Goal: Obtain resource: Obtain resource

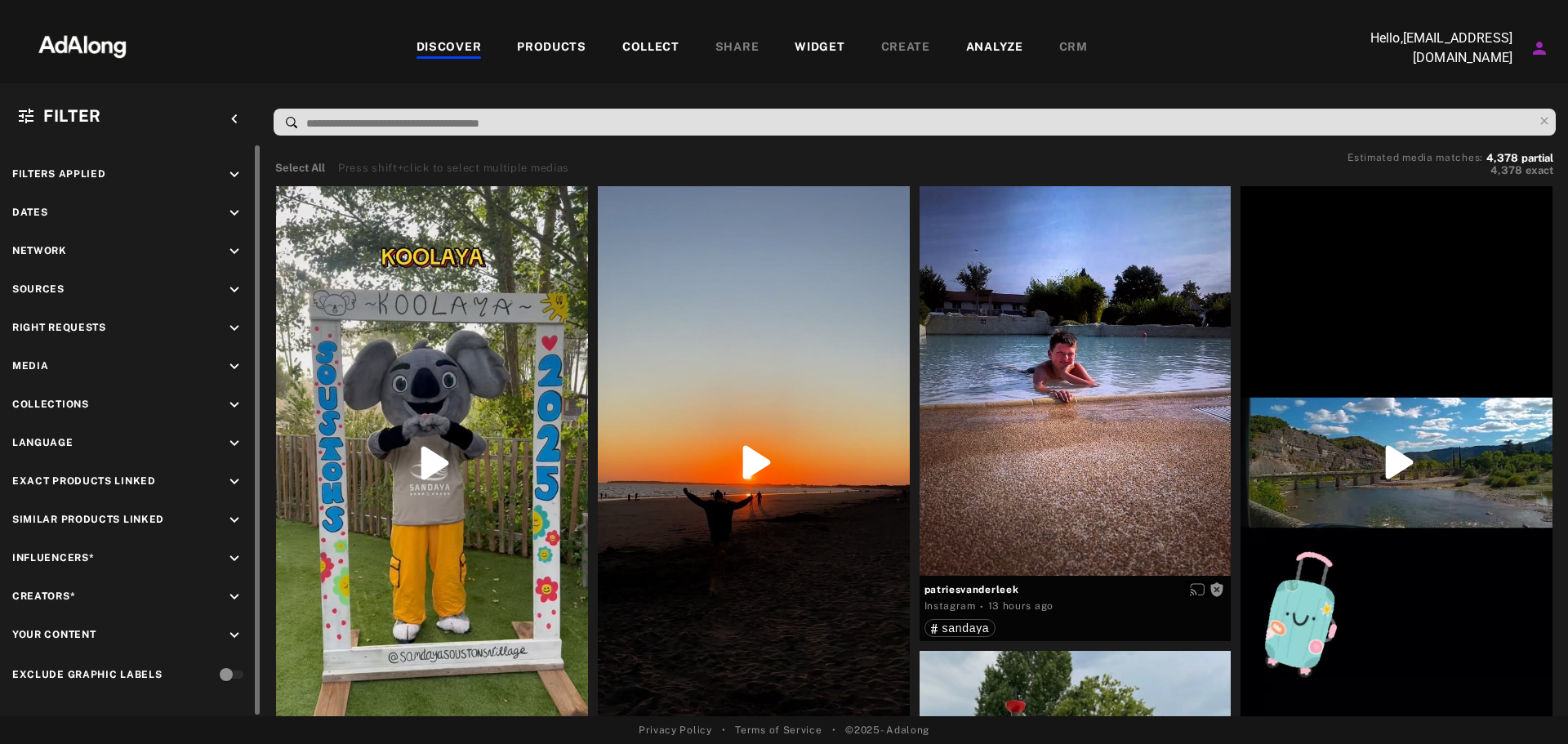
click at [230, 323] on icon "keyboard_arrow_down" at bounding box center [234, 328] width 18 height 18
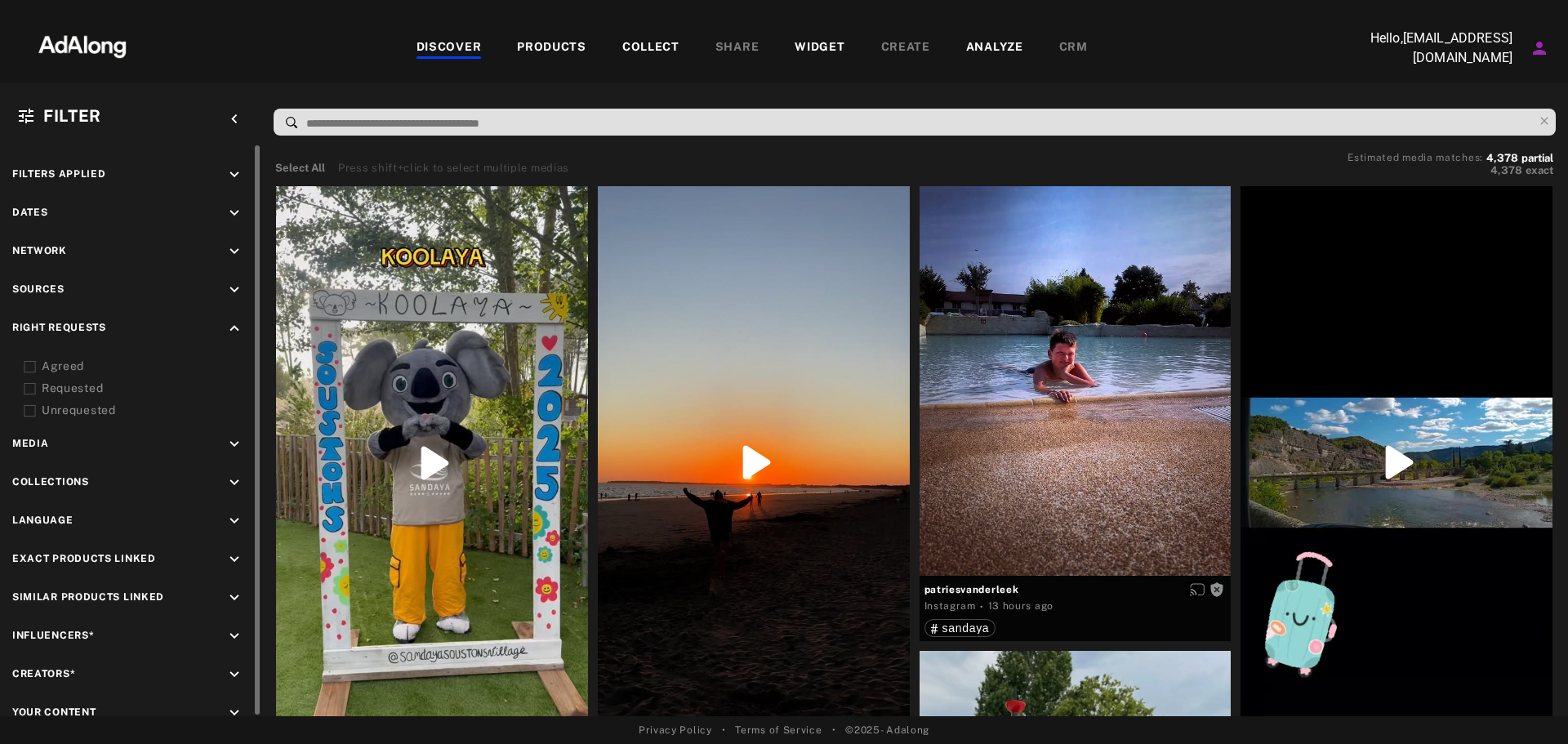
click at [70, 363] on div "Agreed" at bounding box center [146, 367] width 208 height 17
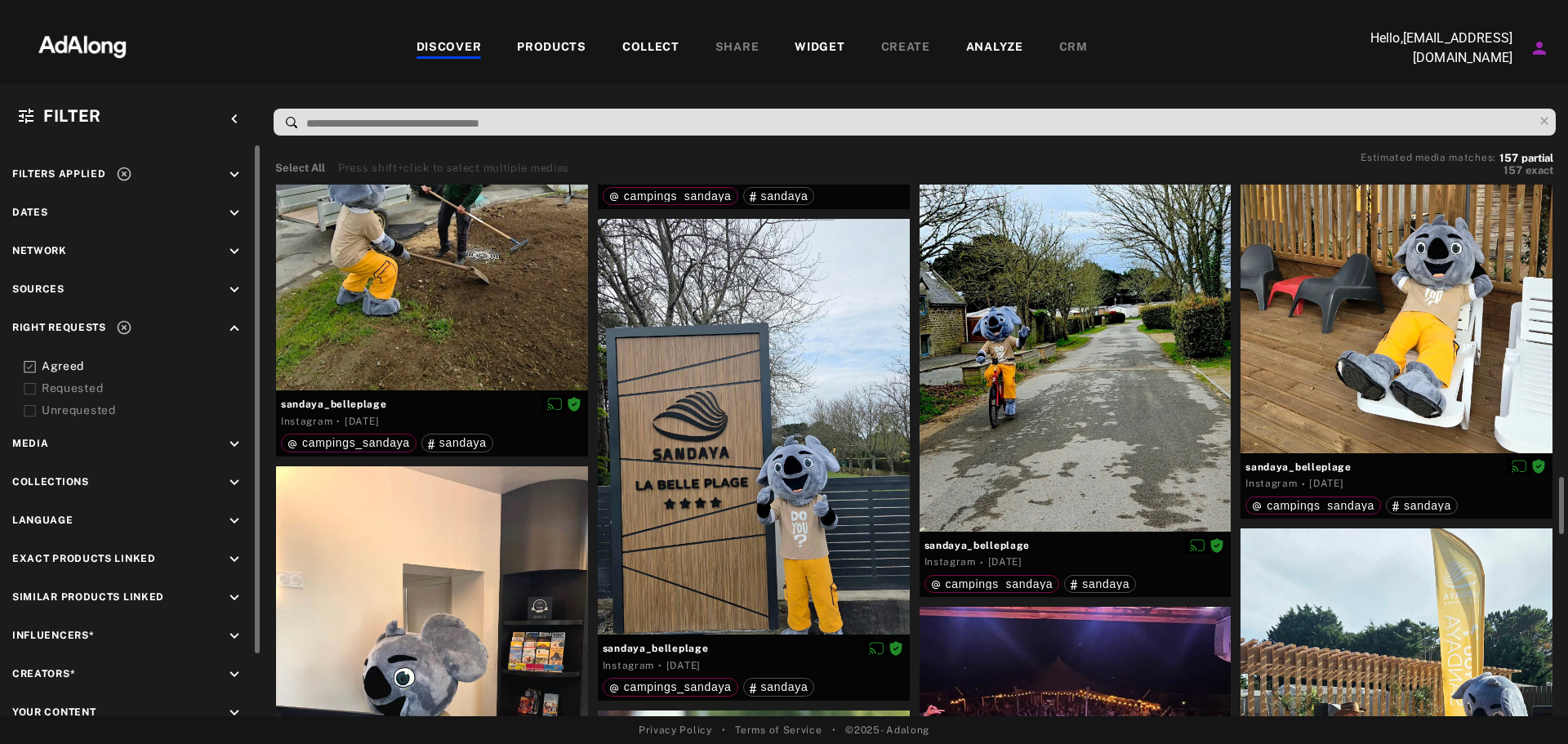
scroll to position [2205, 0]
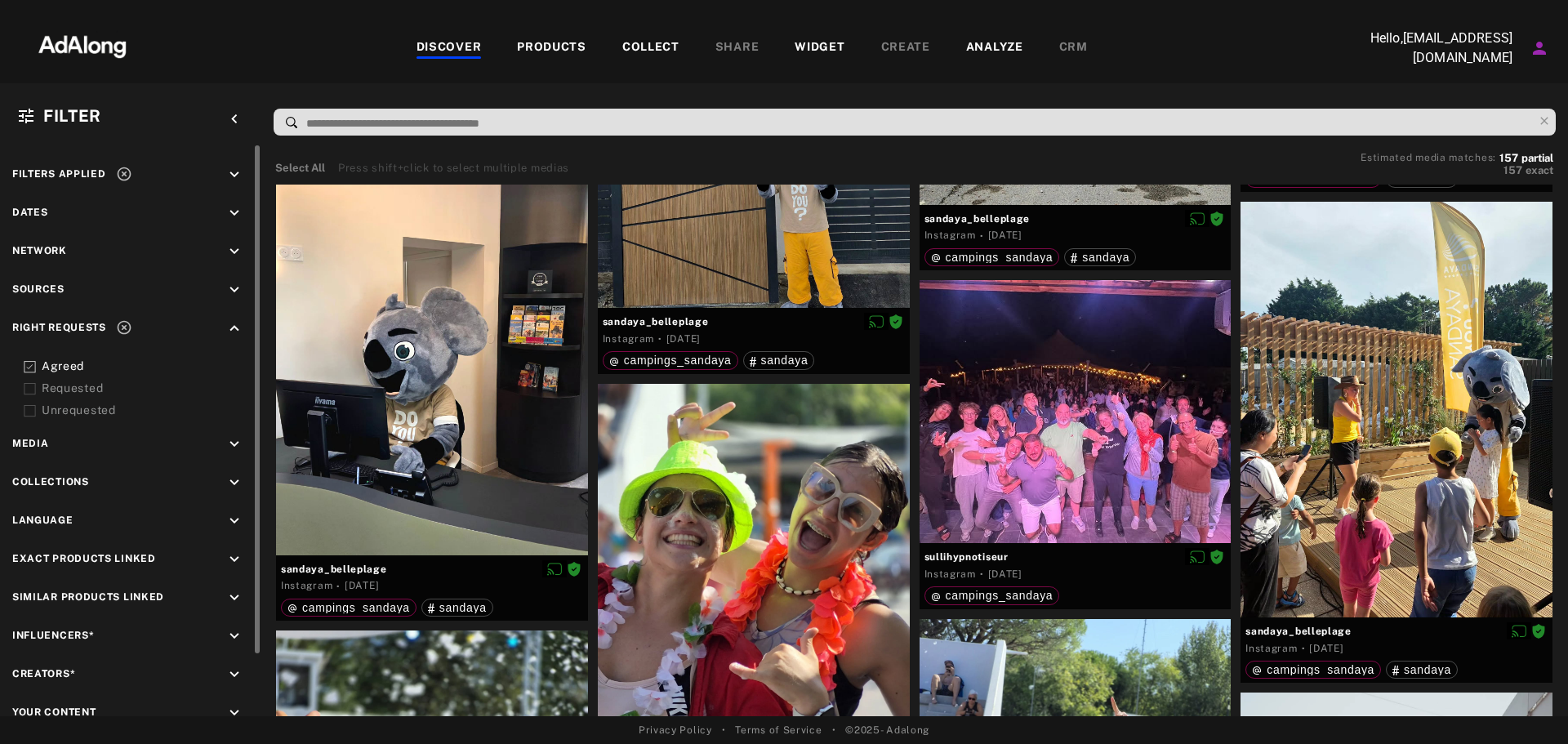
click at [125, 328] on icon at bounding box center [124, 328] width 14 height 14
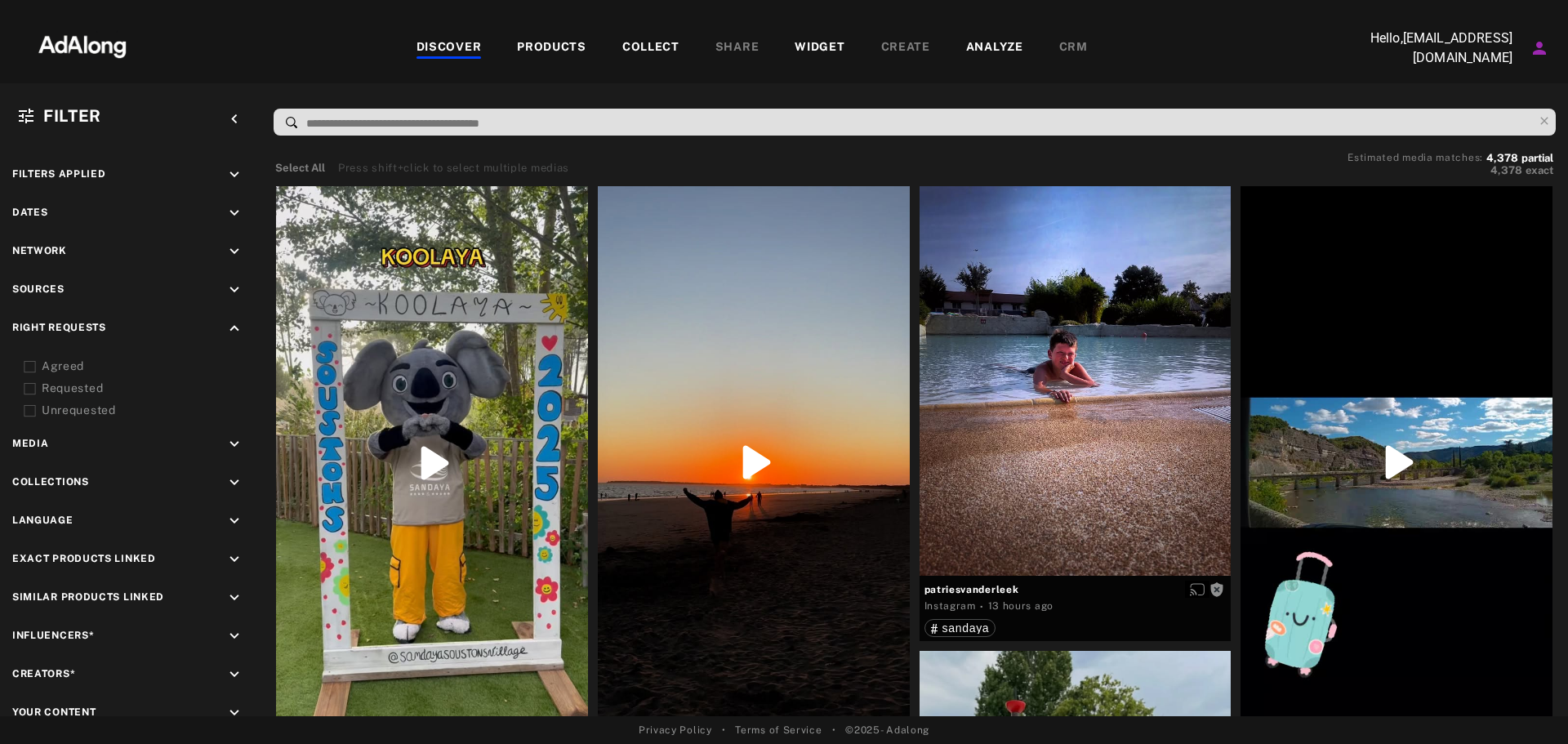
click at [90, 42] on img at bounding box center [82, 45] width 144 height 49
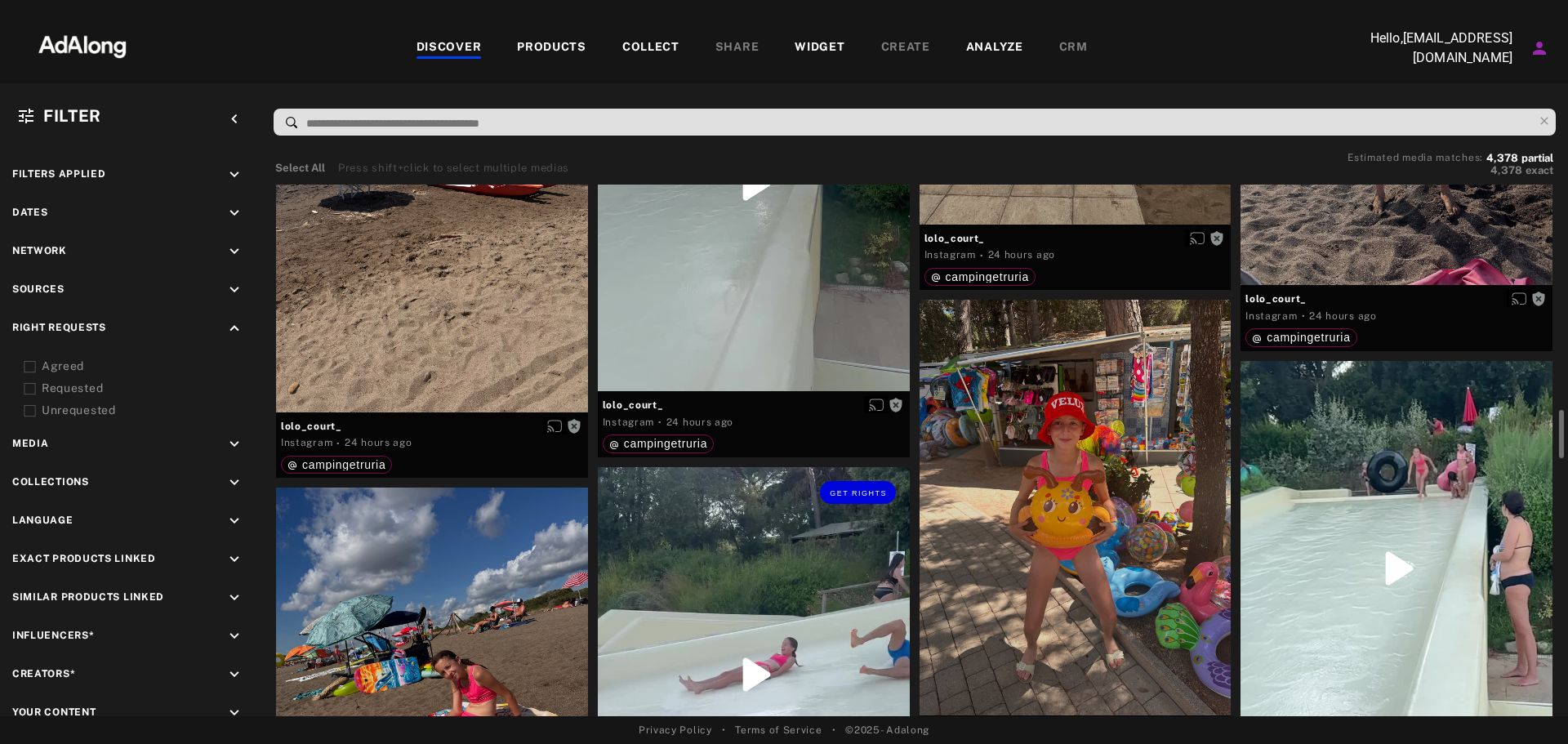
scroll to position [2696, 0]
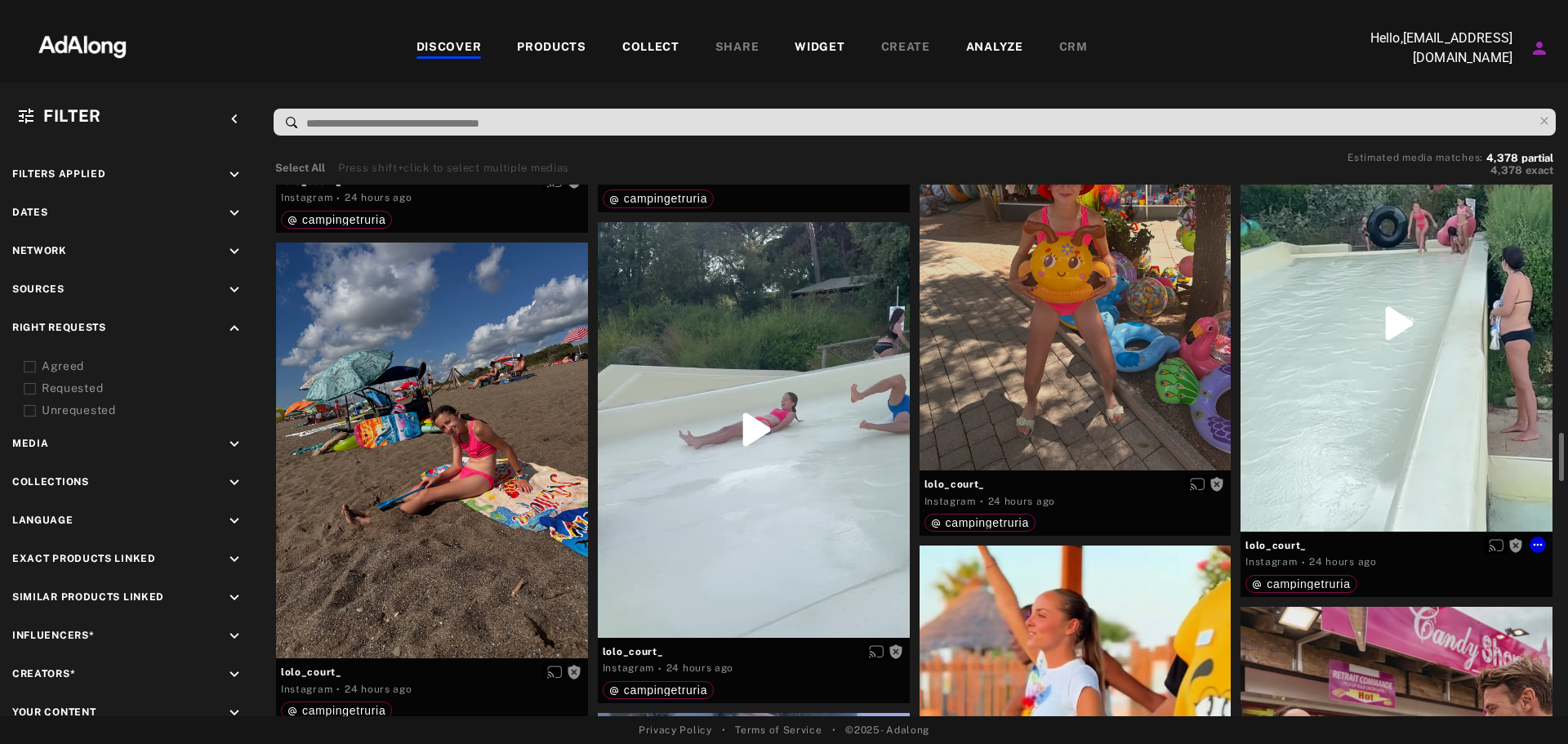
click at [1412, 316] on div "Get rights" at bounding box center [1396, 324] width 312 height 416
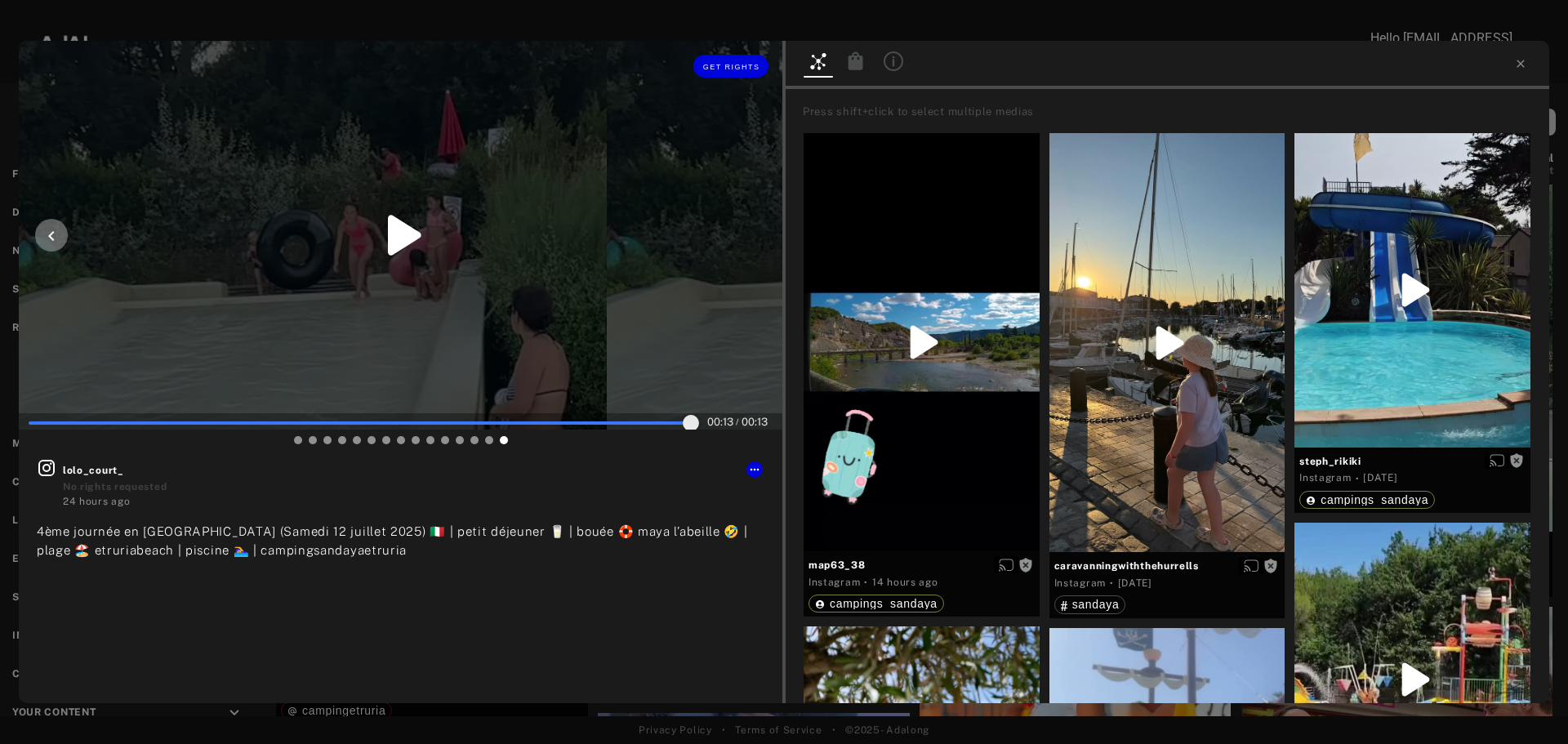
click at [403, 229] on icon at bounding box center [404, 235] width 33 height 40
click at [726, 63] on span "Get rights" at bounding box center [731, 66] width 57 height 8
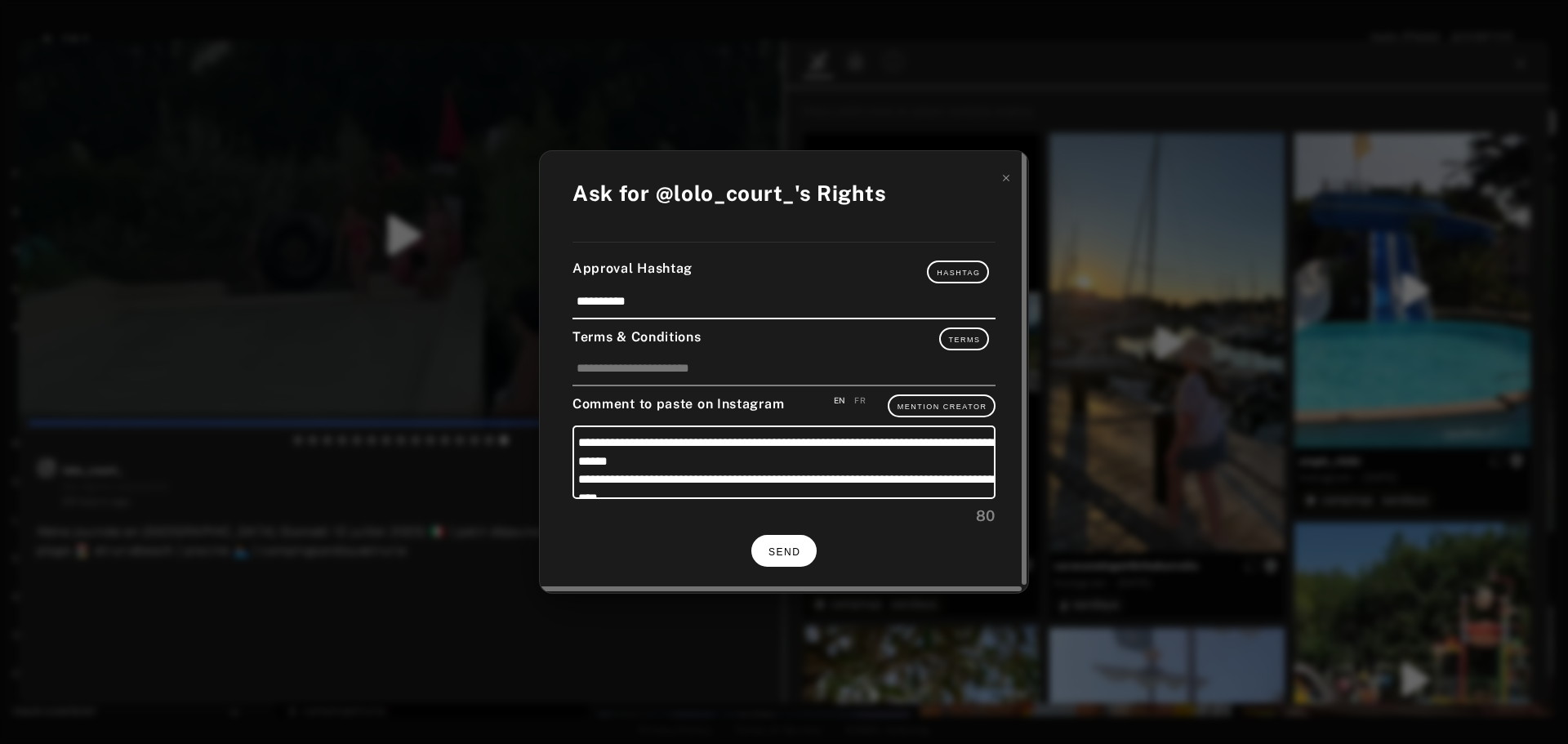
click at [794, 551] on span "SEND" at bounding box center [784, 552] width 31 height 11
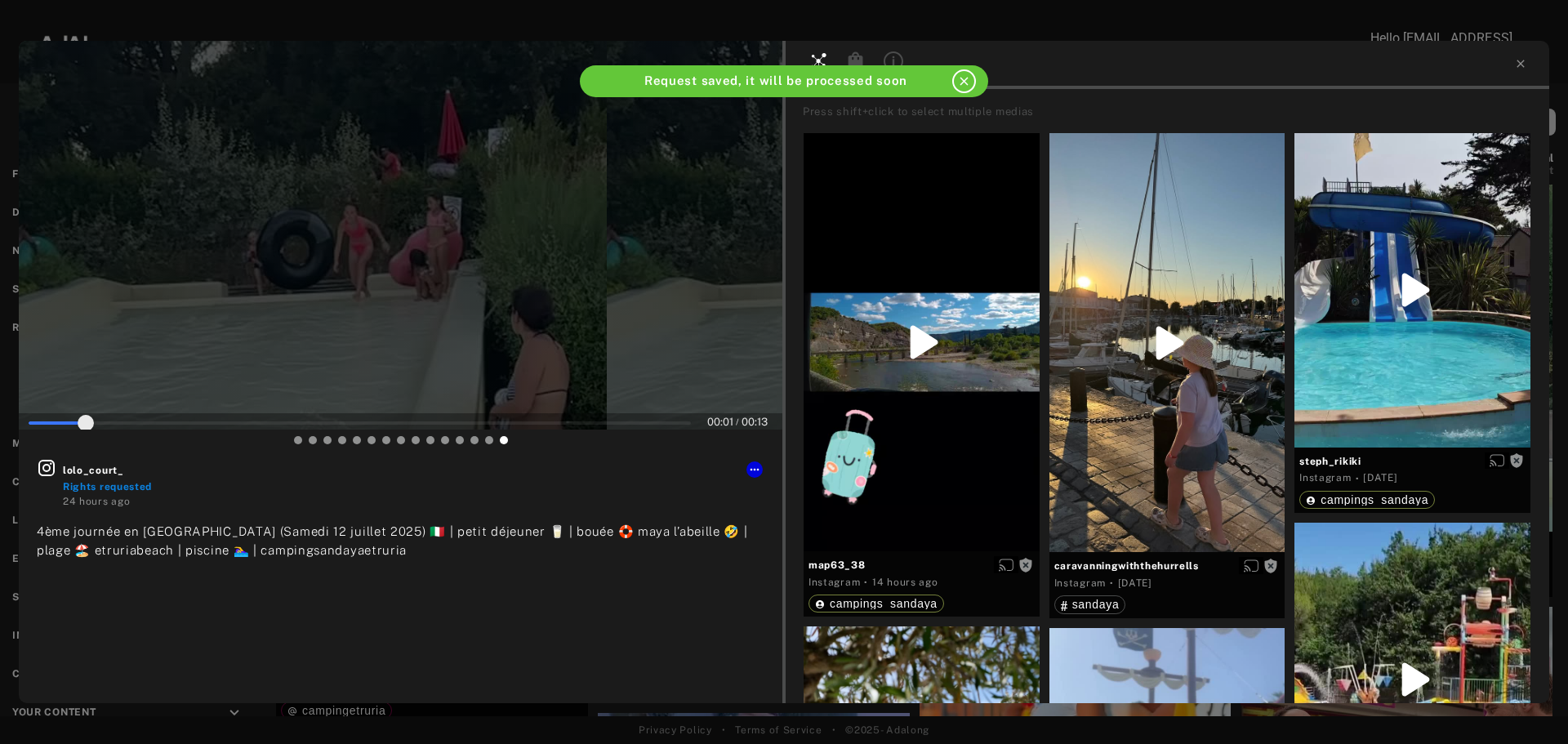
click at [963, 80] on icon "close" at bounding box center [964, 81] width 14 height 14
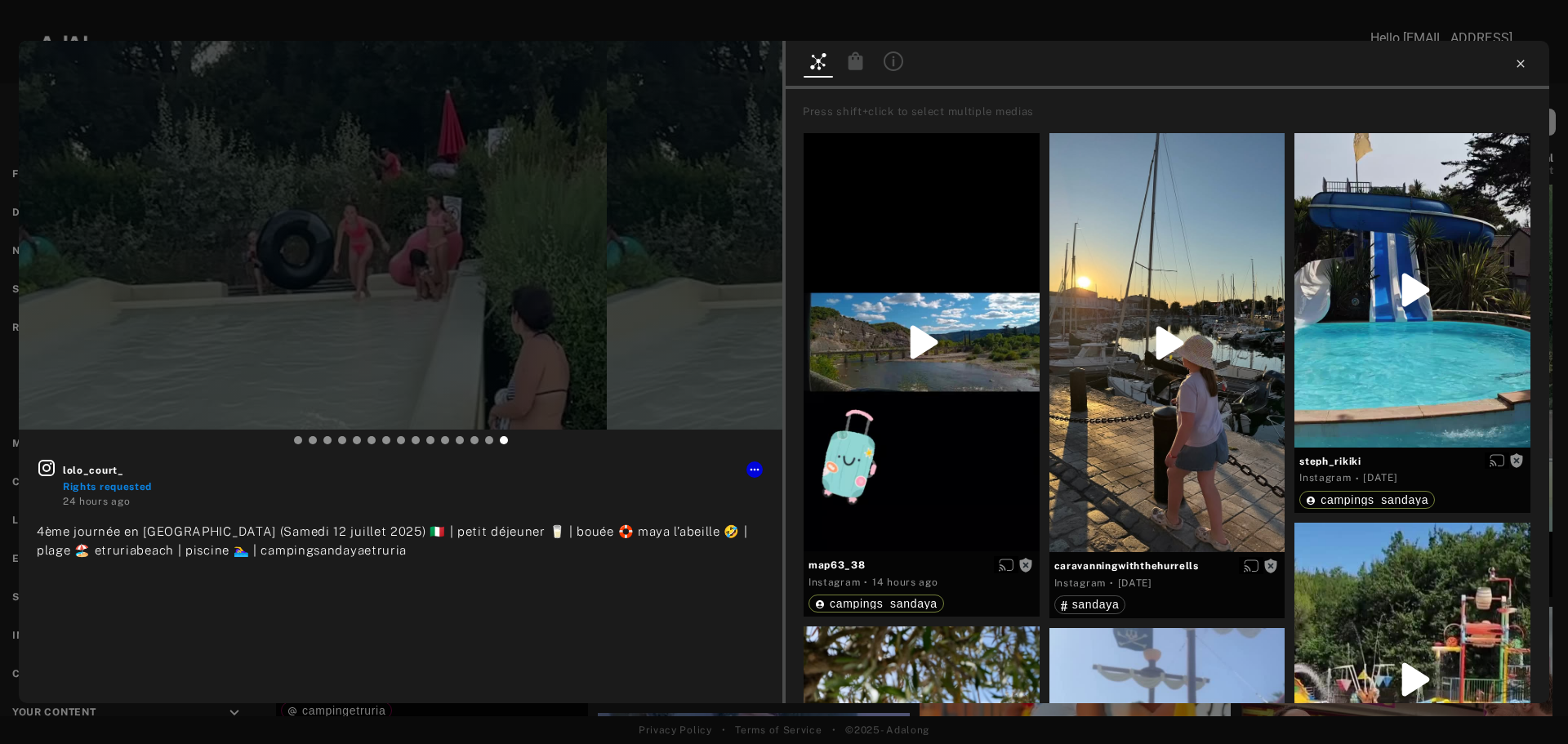
type input "**"
click at [1524, 59] on icon at bounding box center [1520, 63] width 13 height 13
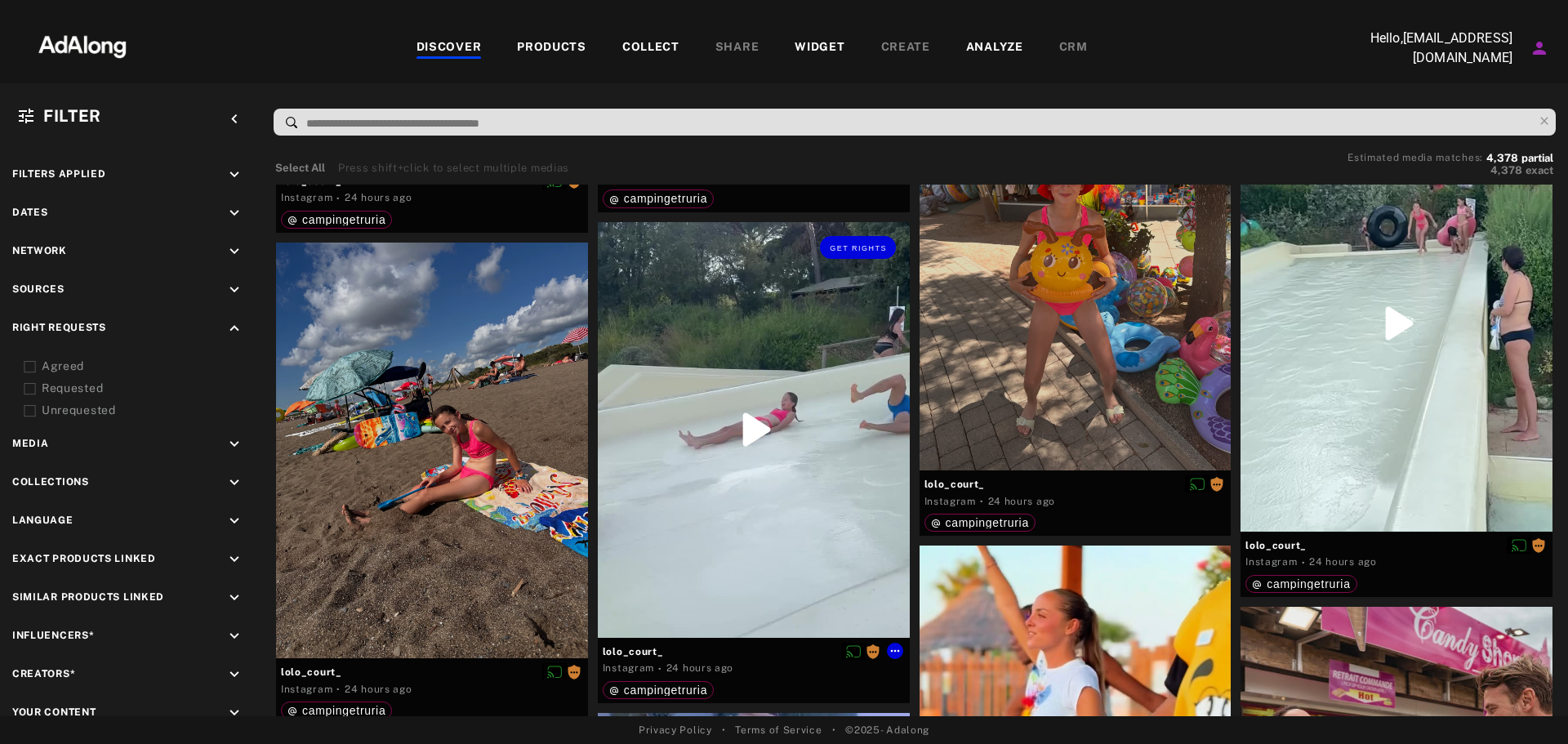
click at [746, 414] on div "Get rights" at bounding box center [753, 430] width 312 height 416
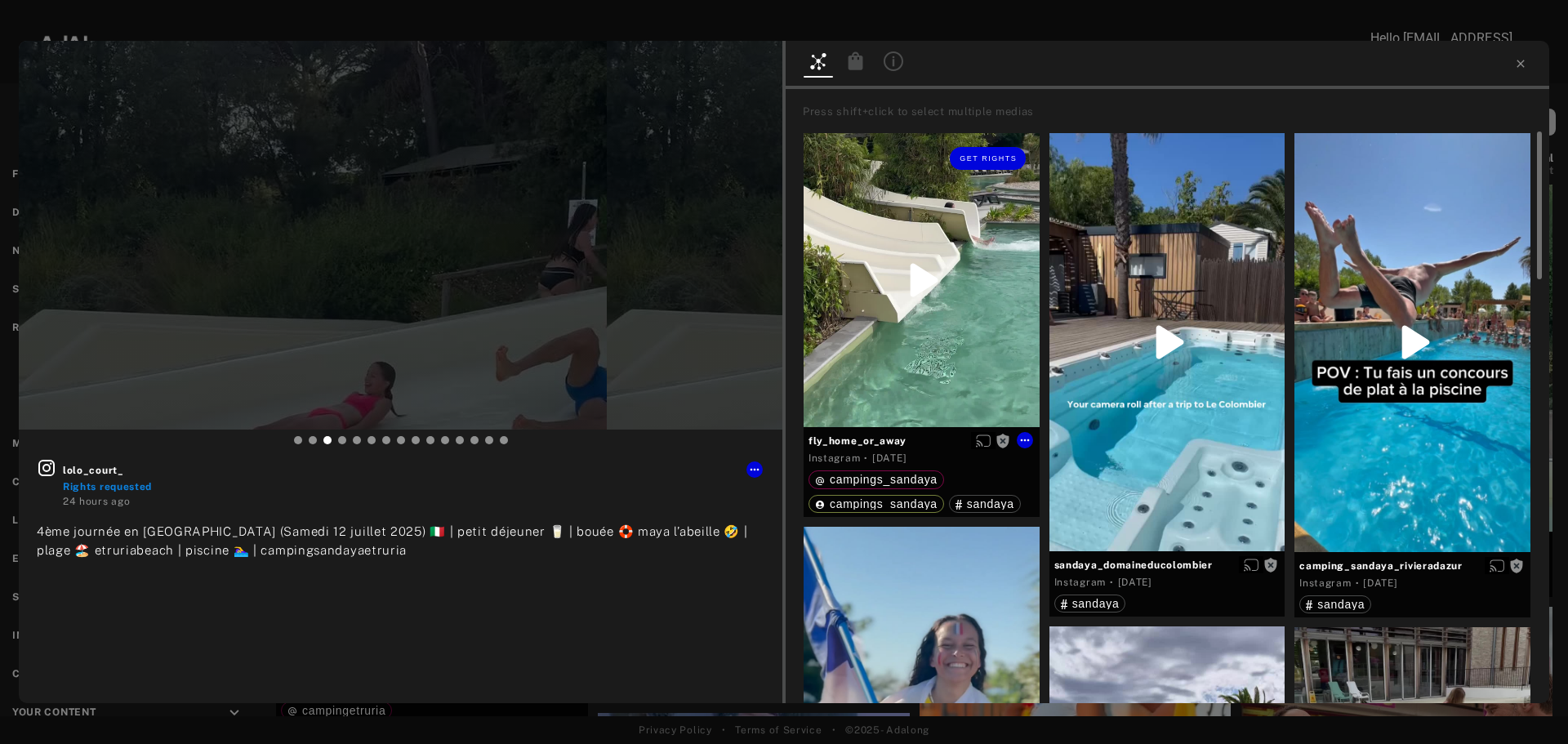
type input "***"
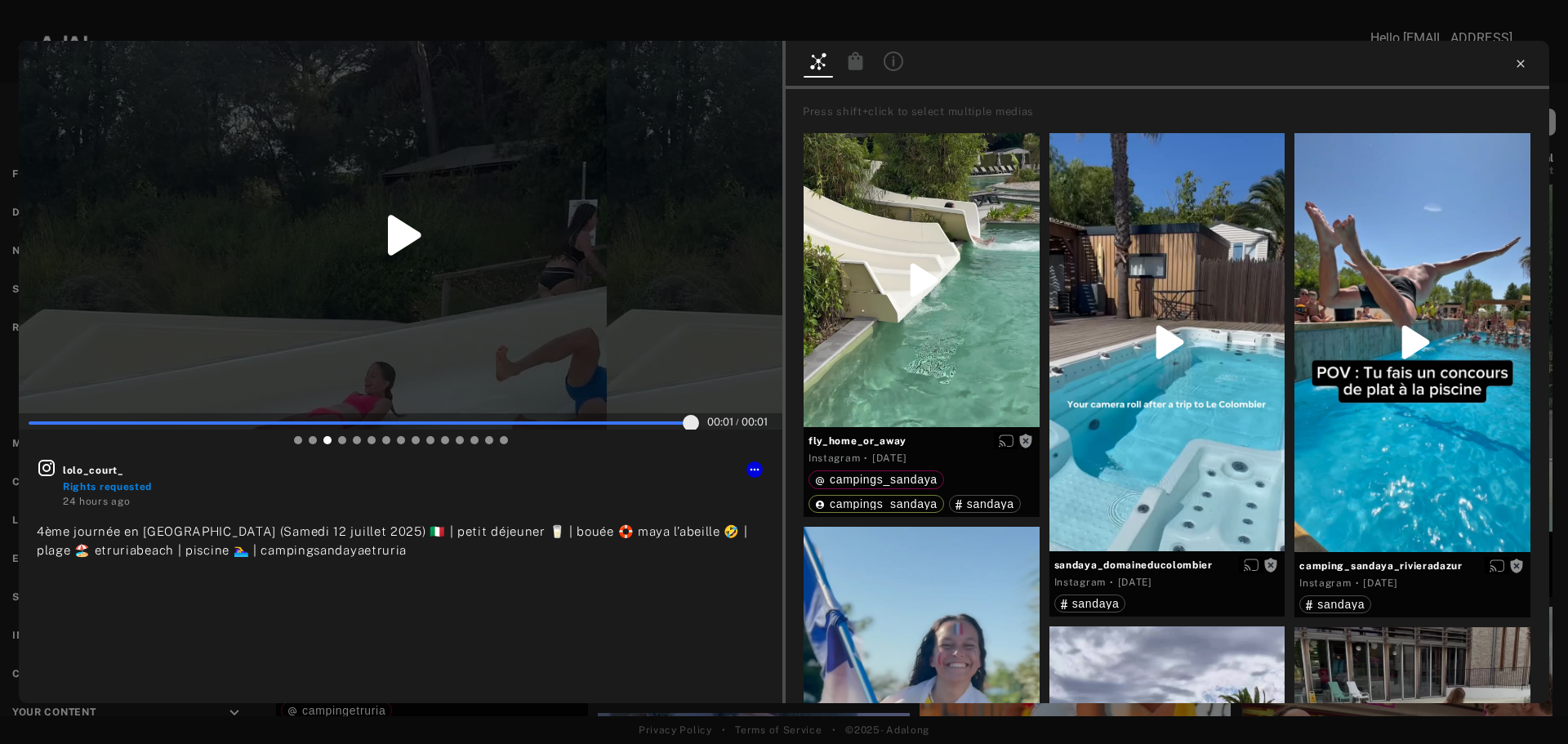
click at [1522, 61] on icon at bounding box center [1520, 63] width 13 height 13
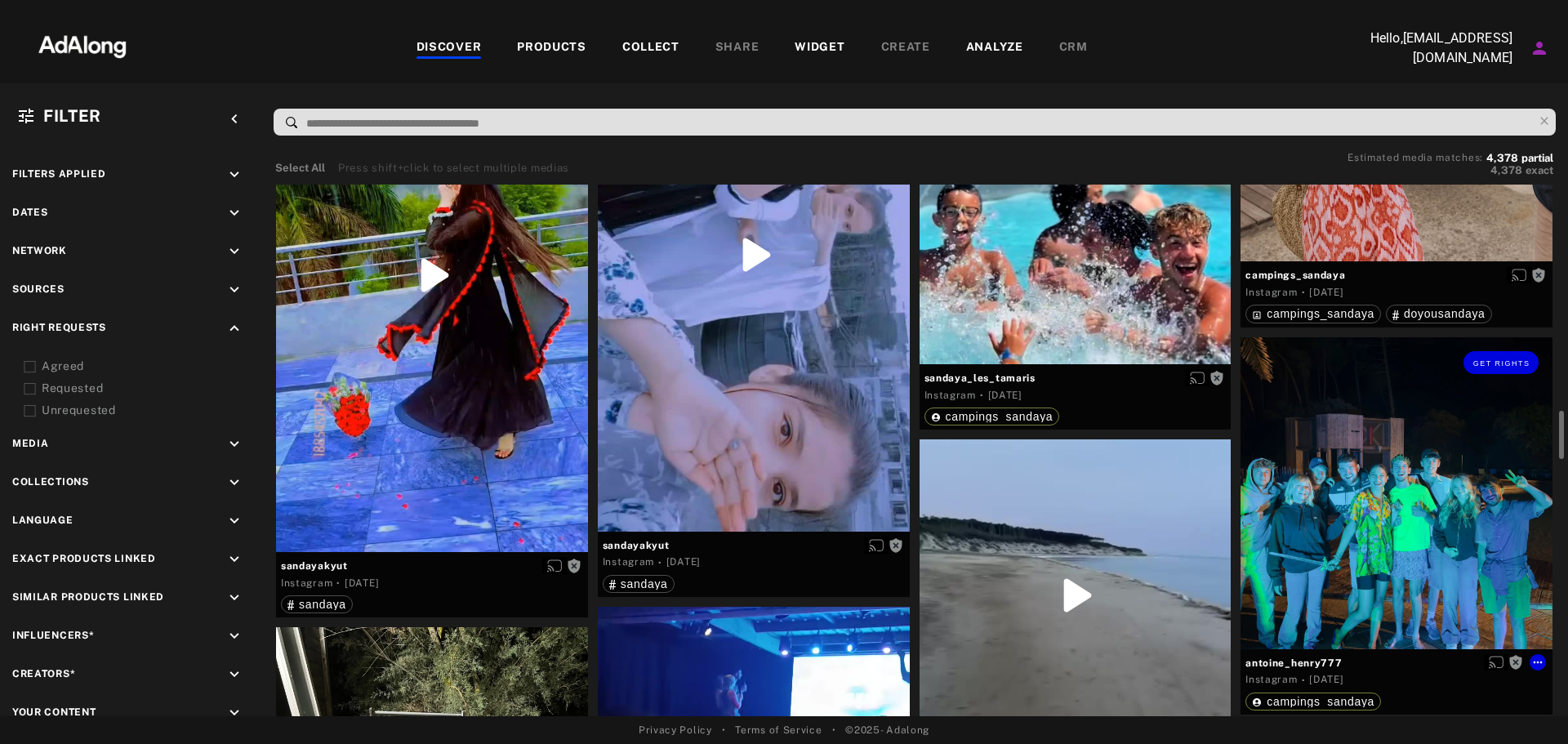
scroll to position [3349, 0]
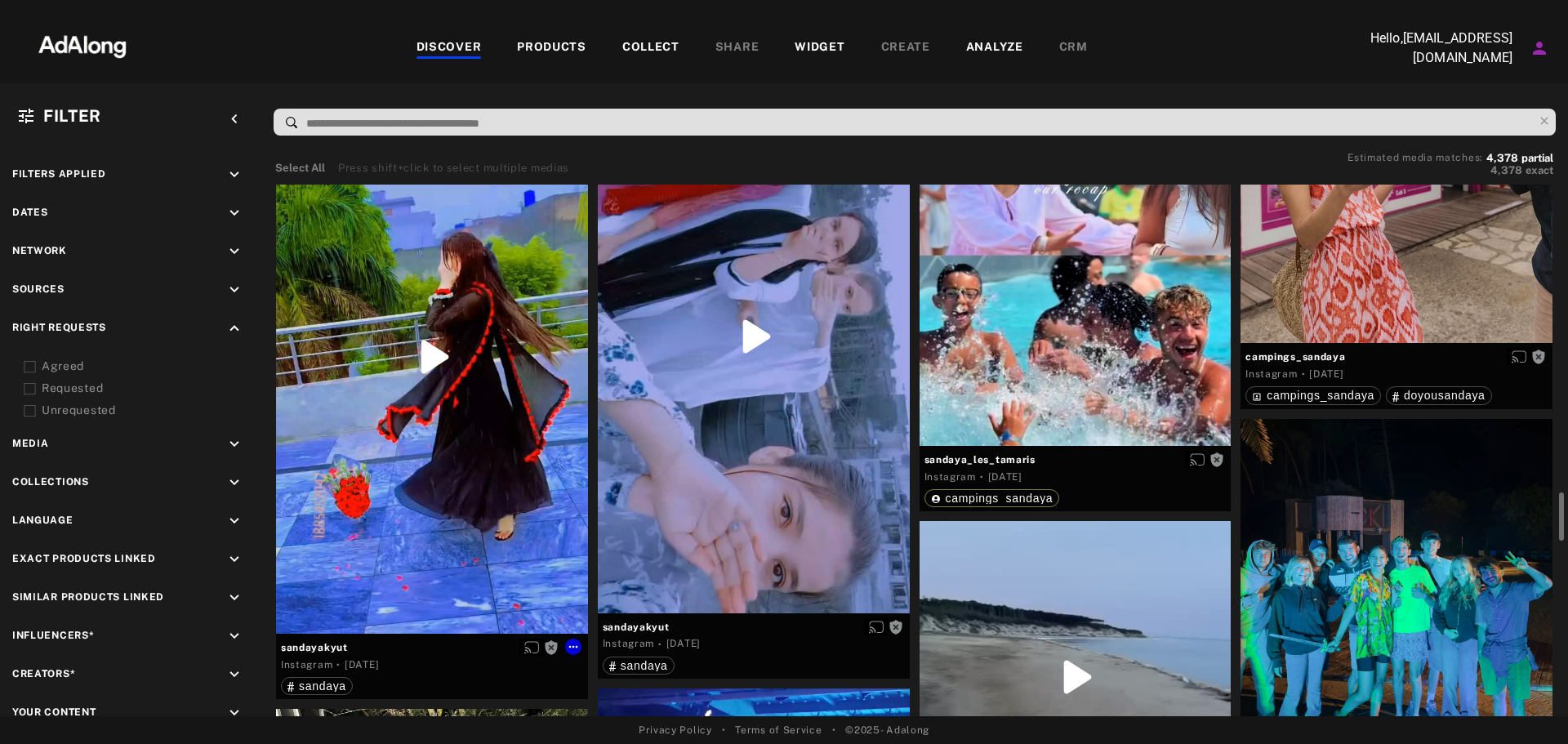
click at [429, 360] on div "Get rights" at bounding box center [431, 357] width 312 height 554
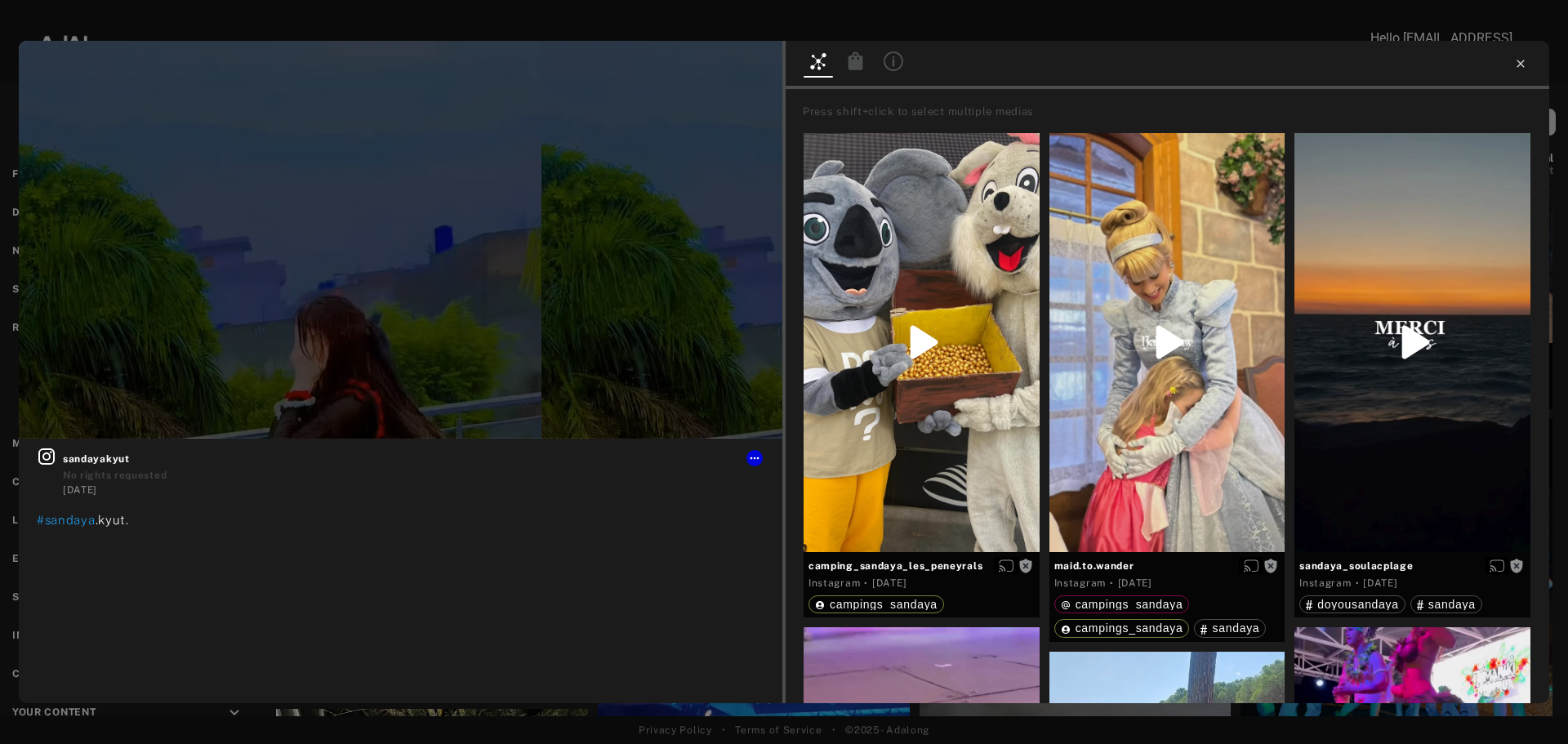
click at [1521, 59] on icon at bounding box center [1520, 63] width 13 height 13
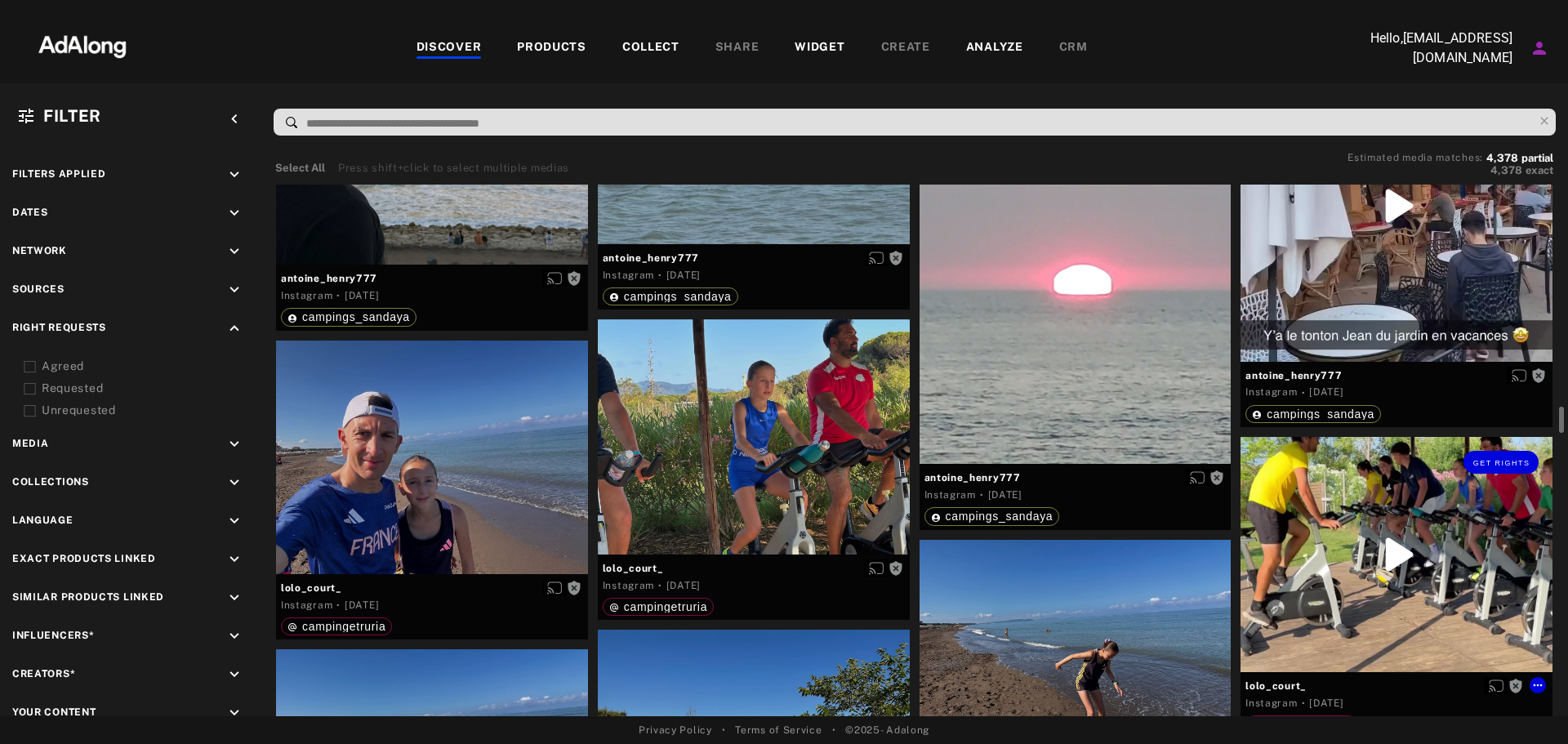
scroll to position [4247, 0]
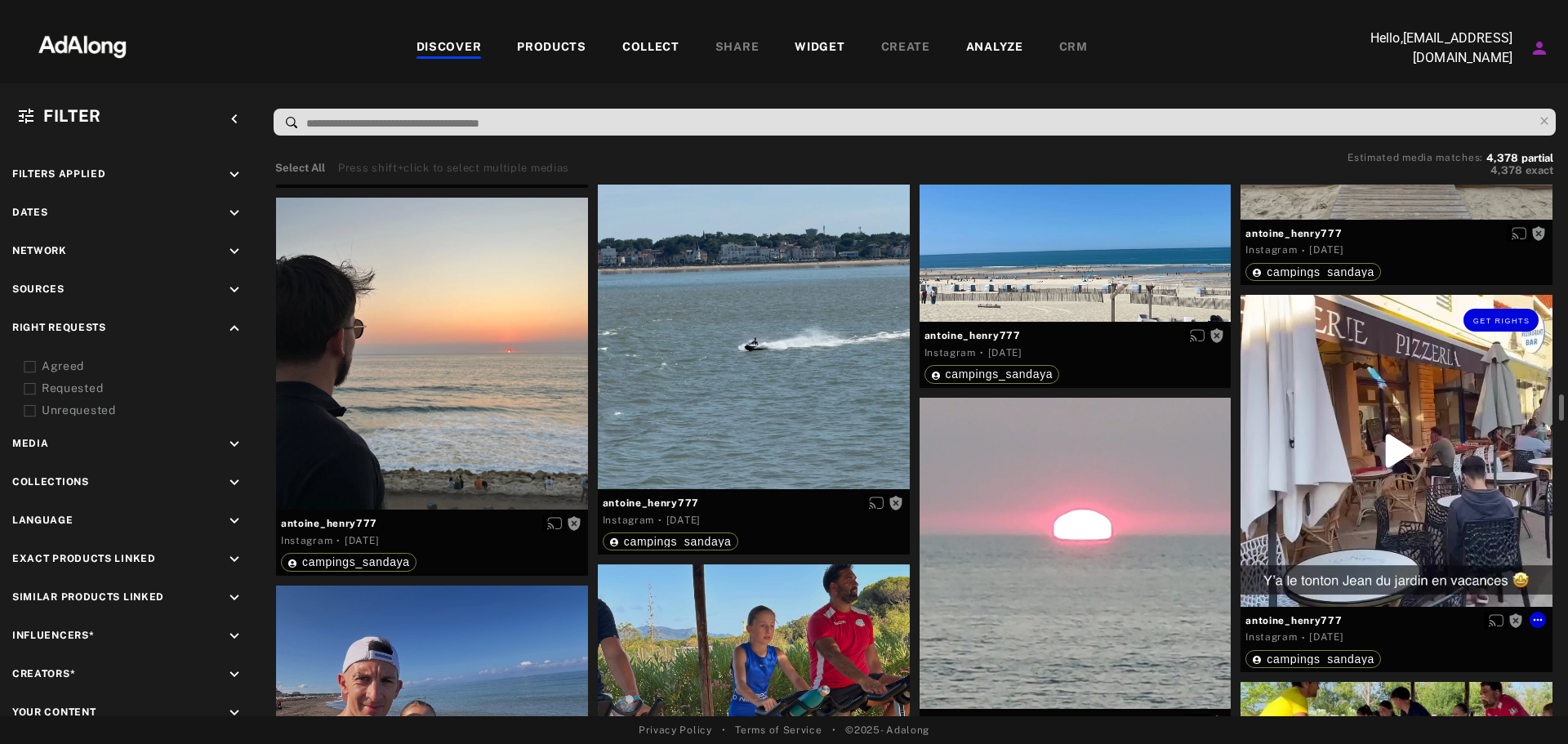
click at [1401, 439] on div "Get rights" at bounding box center [1396, 451] width 312 height 312
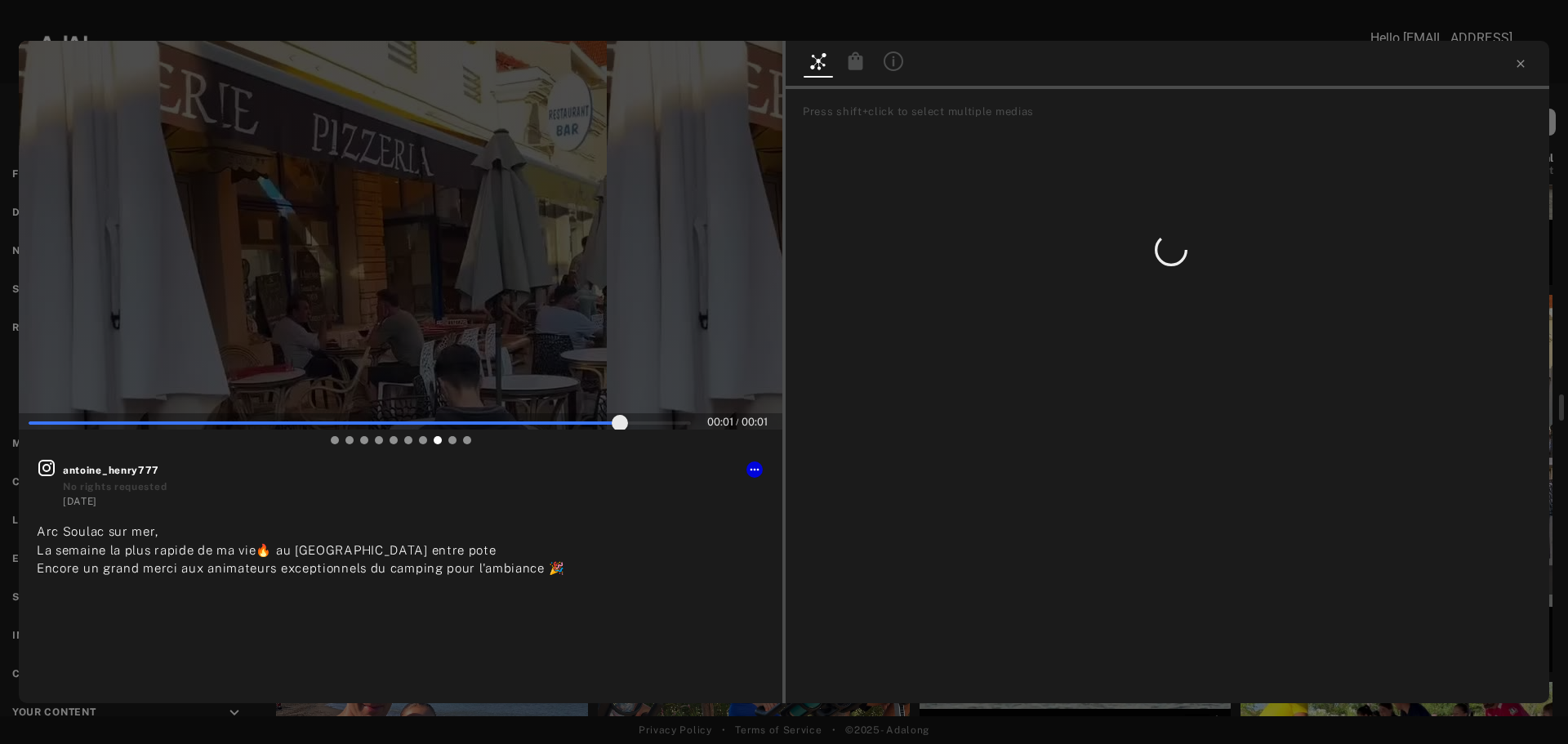
type input "***"
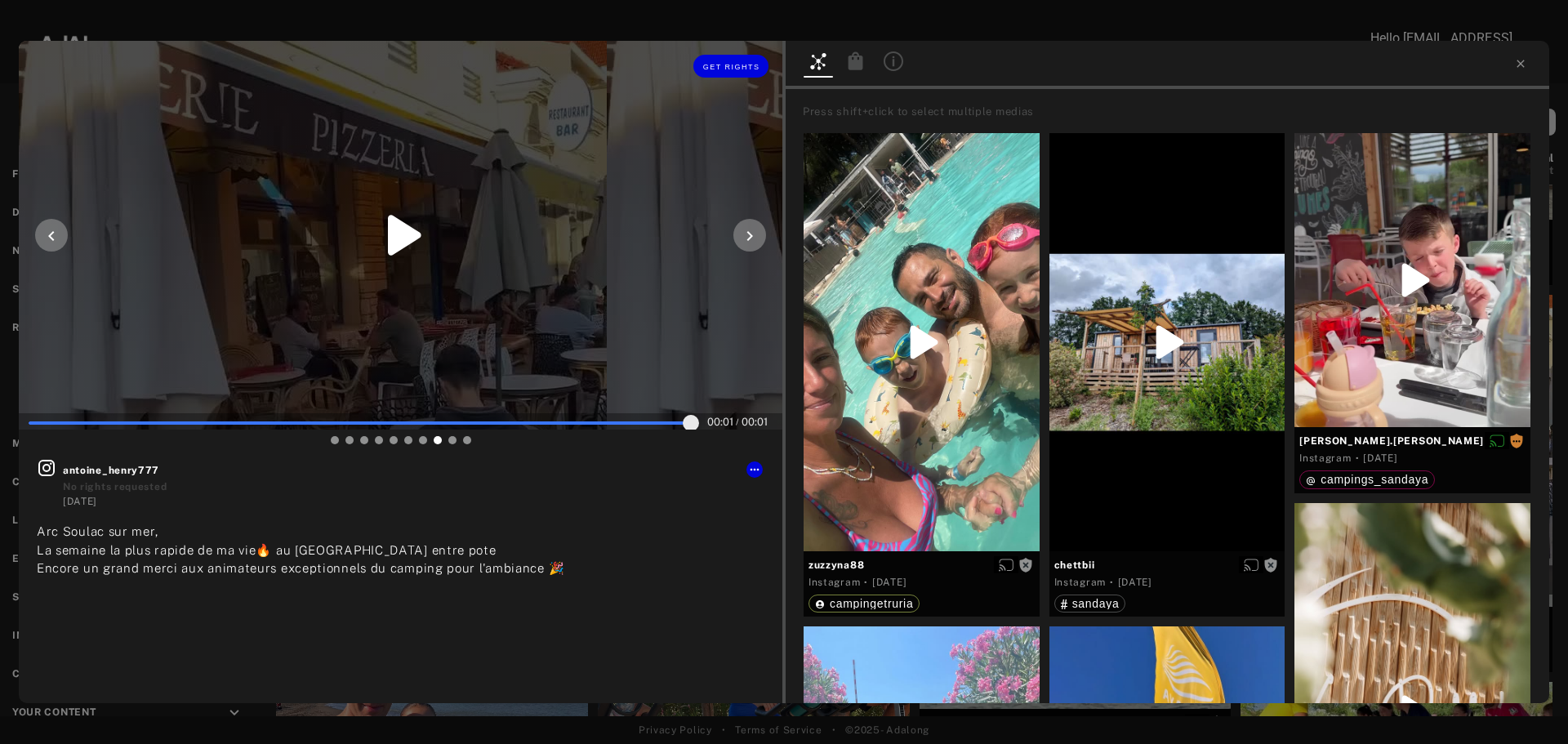
click at [751, 235] on icon at bounding box center [750, 236] width 6 height 10
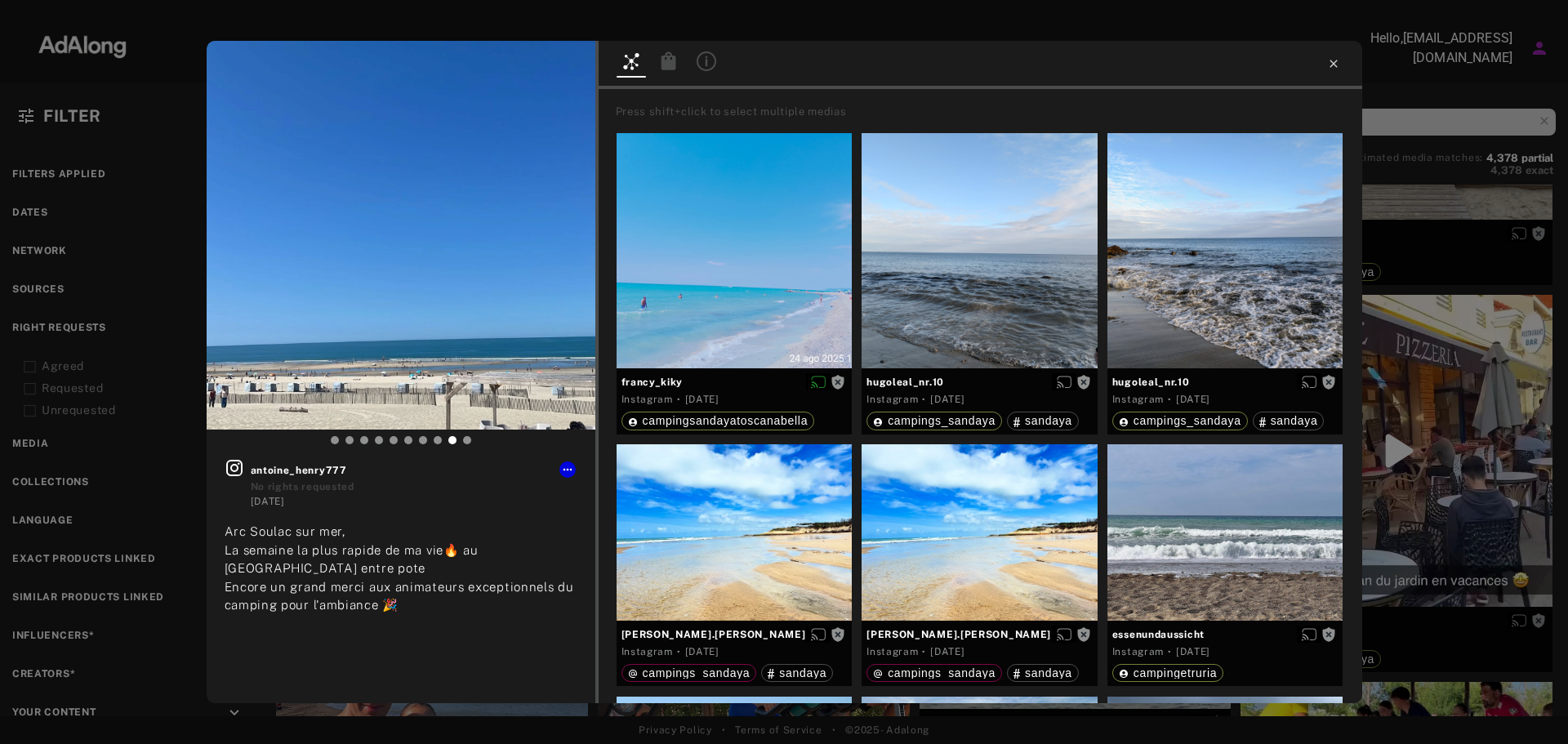
click at [1329, 59] on icon at bounding box center [1333, 63] width 13 height 13
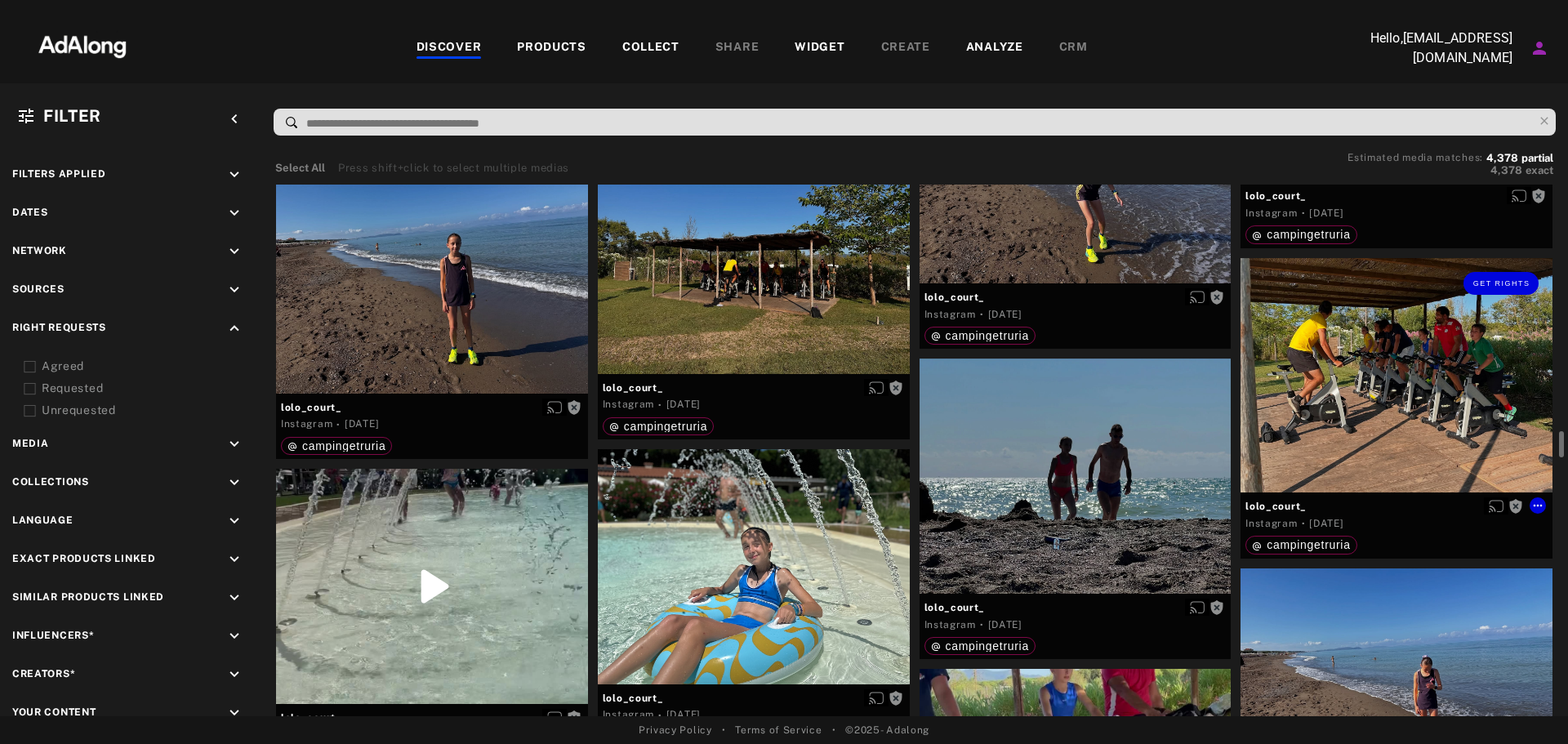
scroll to position [5146, 0]
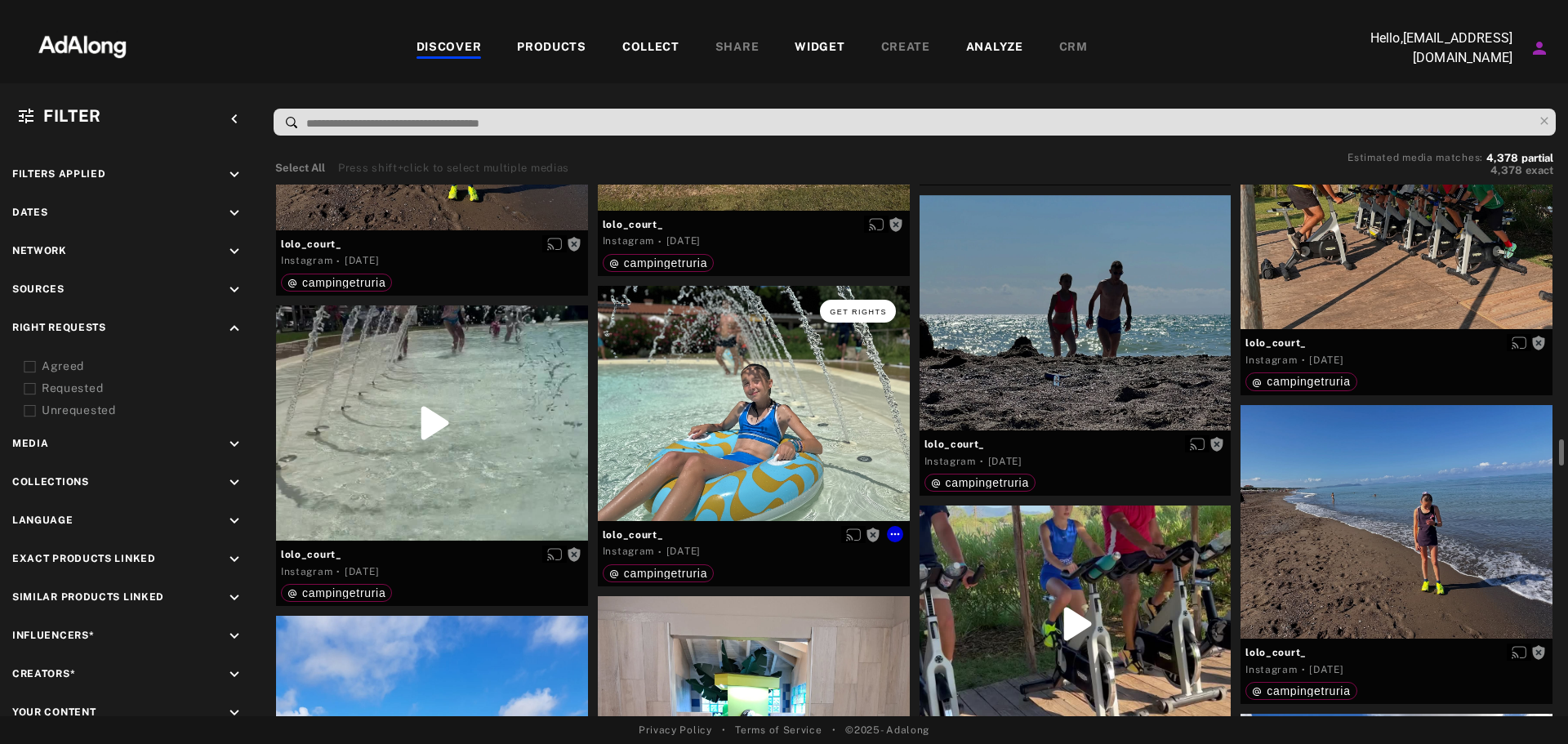
click at [852, 313] on span "Get rights" at bounding box center [857, 312] width 57 height 8
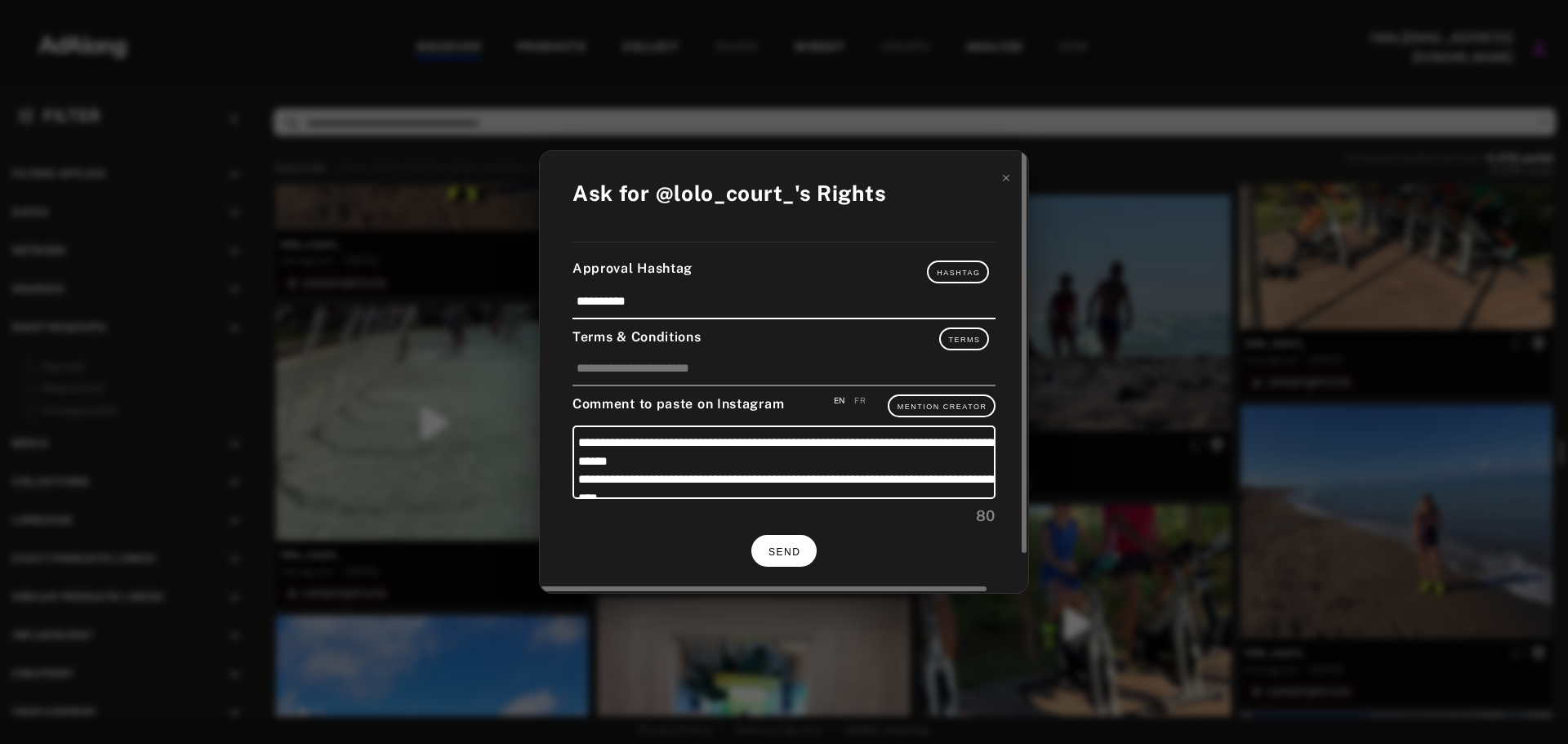
click at [776, 550] on span "SEND" at bounding box center [784, 552] width 31 height 11
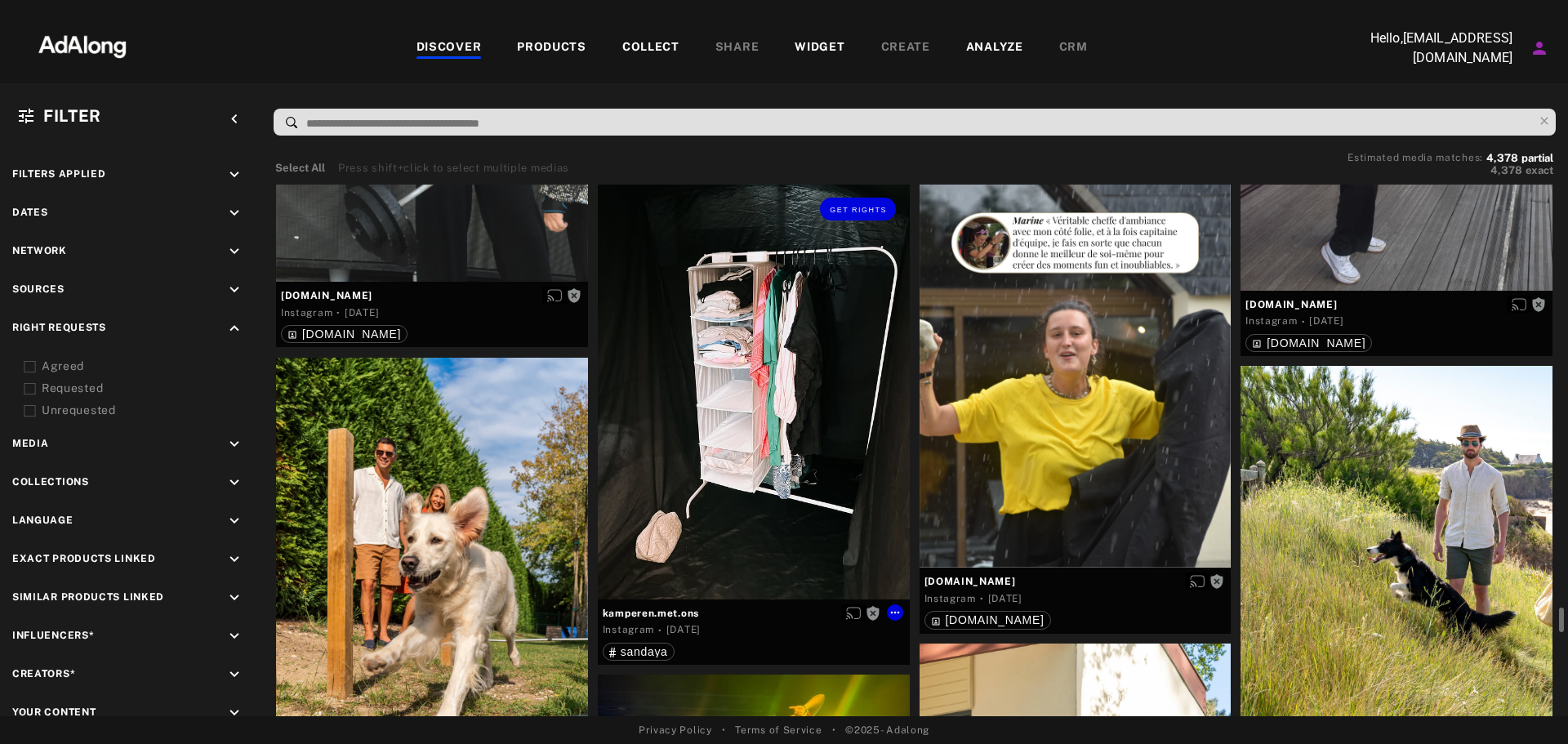
scroll to position [17642, 0]
